Goal: Information Seeking & Learning: Find specific fact

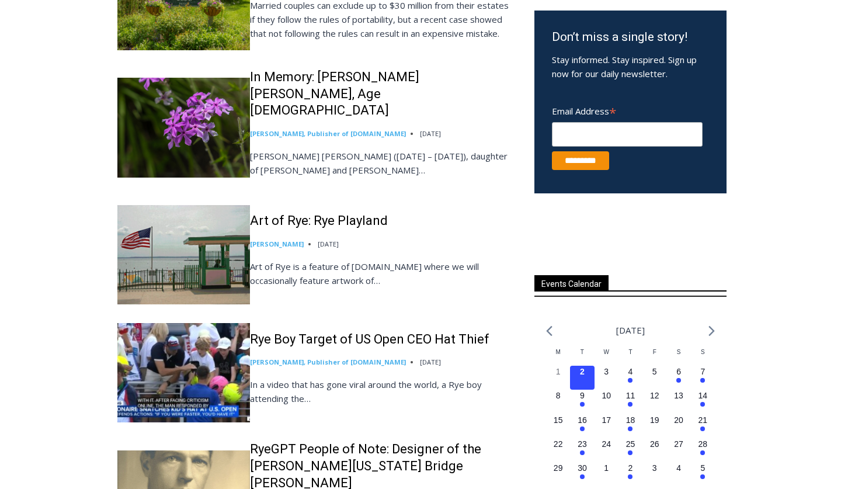
scroll to position [541, 0]
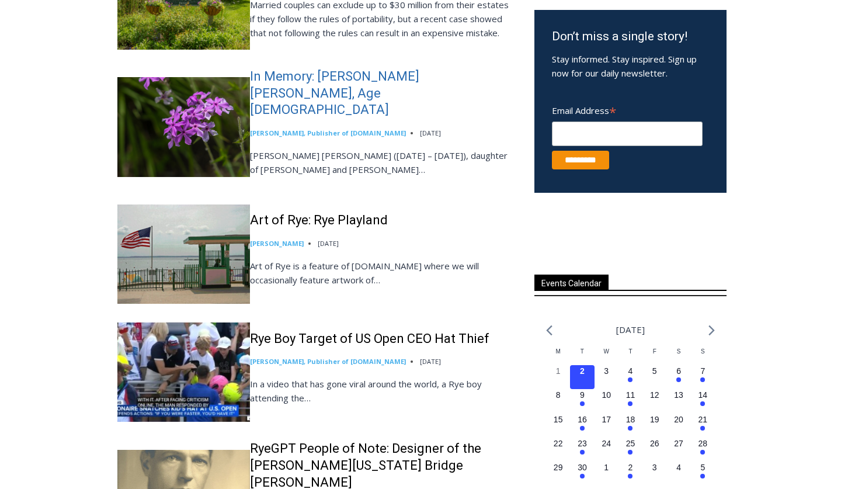
click at [471, 119] on link "In Memory: [PERSON_NAME] [PERSON_NAME], Age [DEMOGRAPHIC_DATA]" at bounding box center [382, 93] width 265 height 50
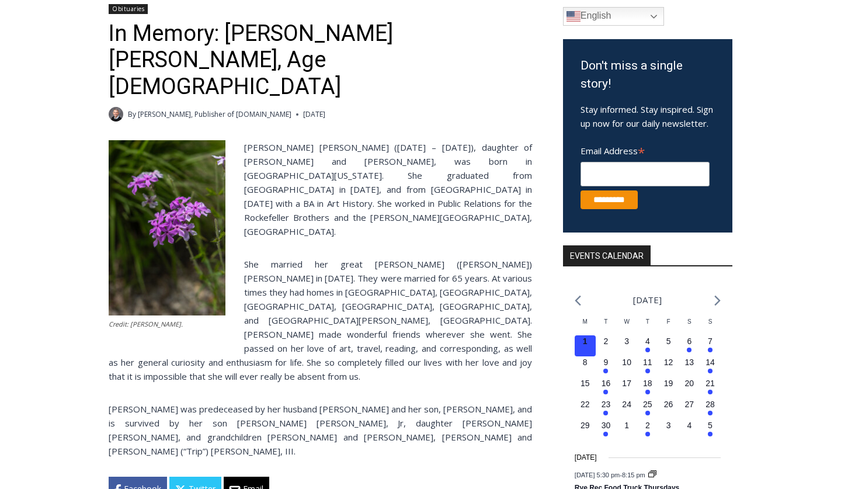
scroll to position [193, 0]
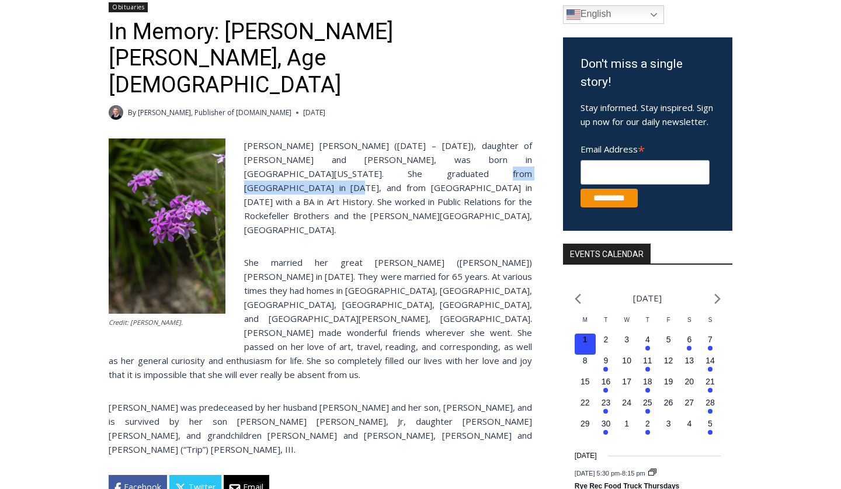
drag, startPoint x: 316, startPoint y: 151, endPoint x: 455, endPoint y: 152, distance: 138.5
click at [455, 152] on p "Barbara Porter Schofield (December 7, 1934 – July 29, 2025), daughter of Freder…" at bounding box center [321, 187] width 424 height 98
copy p "Hathaway Brown School in 1952"
